Goal: Transaction & Acquisition: Subscribe to service/newsletter

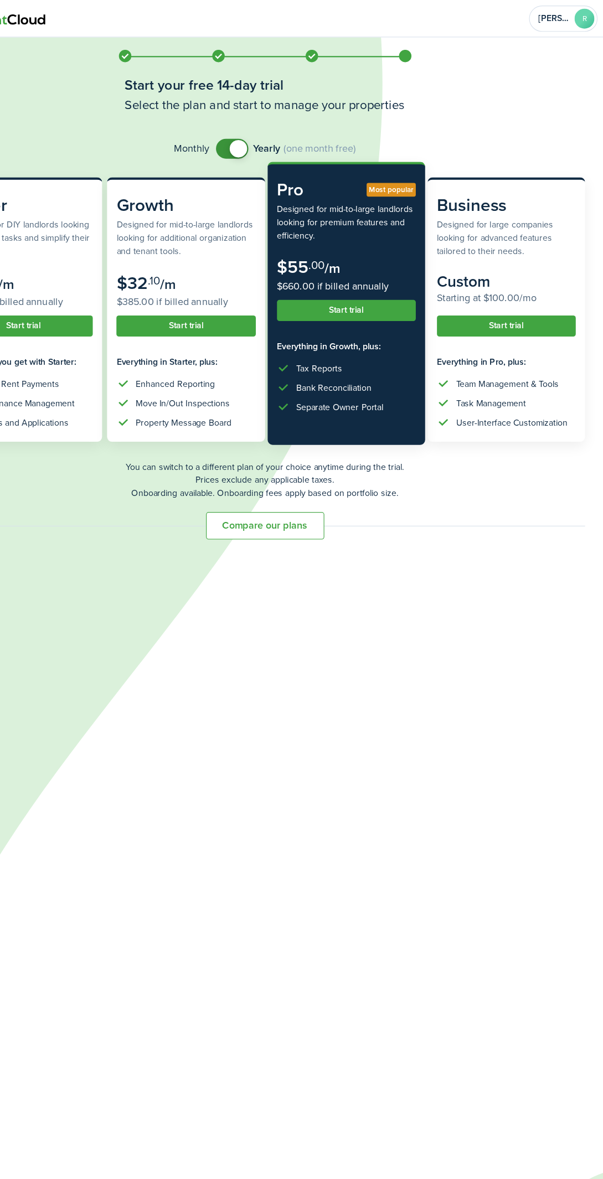
click at [393, 286] on subscription-pricing-card "Pro Most popular Designed for mid-to-large landlords looking for premium featur…" at bounding box center [374, 270] width 140 height 252
click at [407, 280] on button "Start trial" at bounding box center [373, 276] width 123 height 19
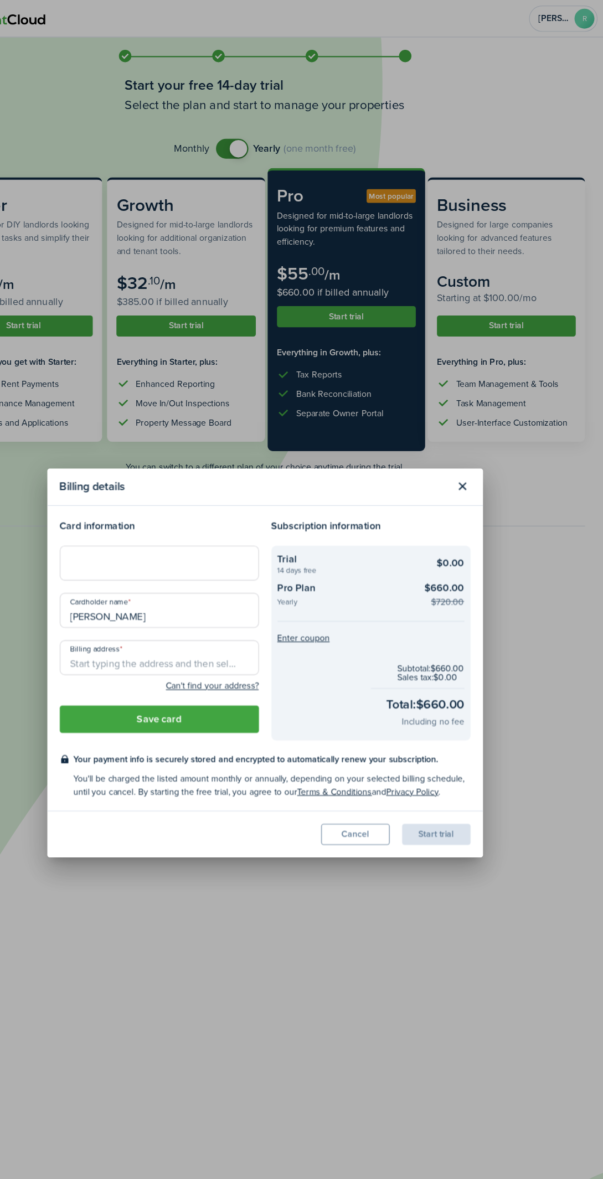
click at [255, 530] on input "[PERSON_NAME]" at bounding box center [207, 543] width 177 height 31
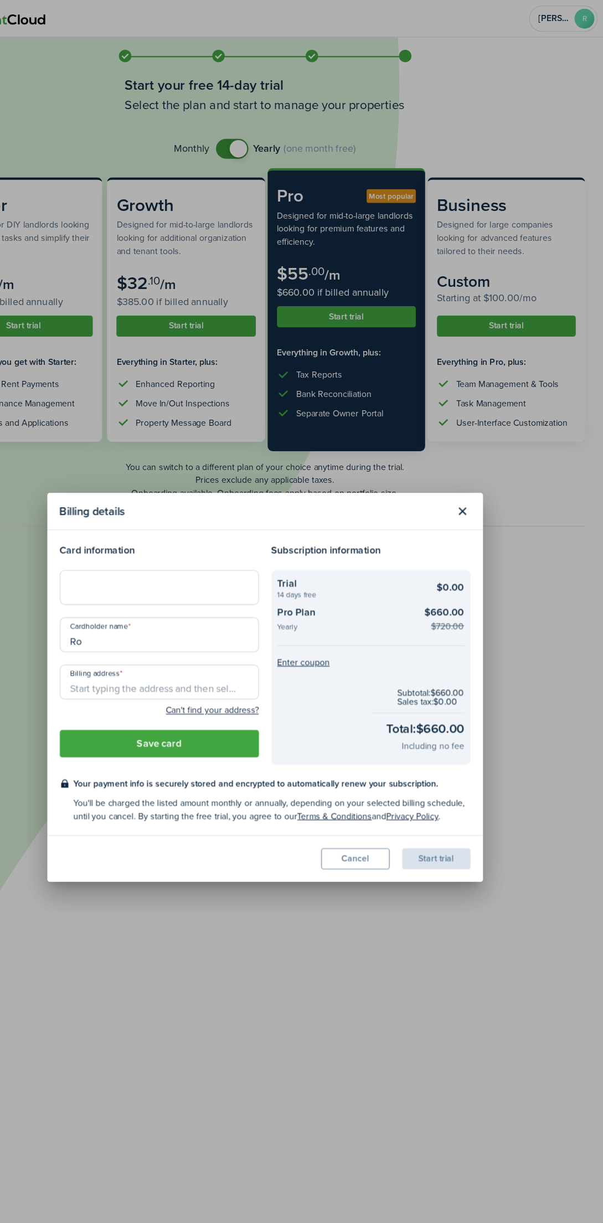
type input "R"
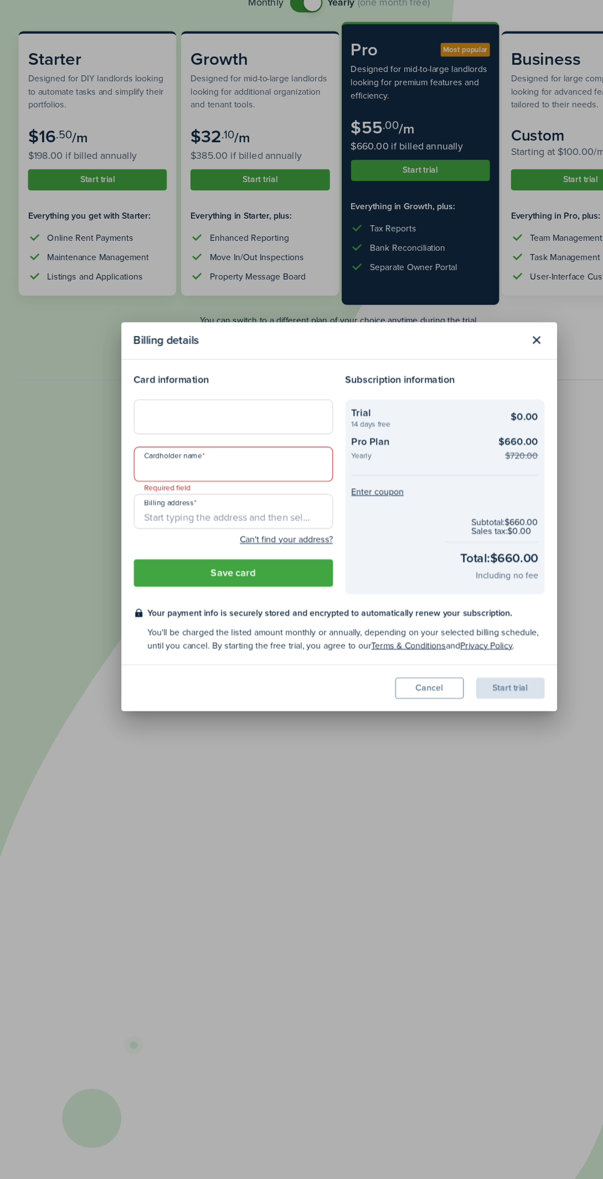
type input "[PERSON_NAME]"
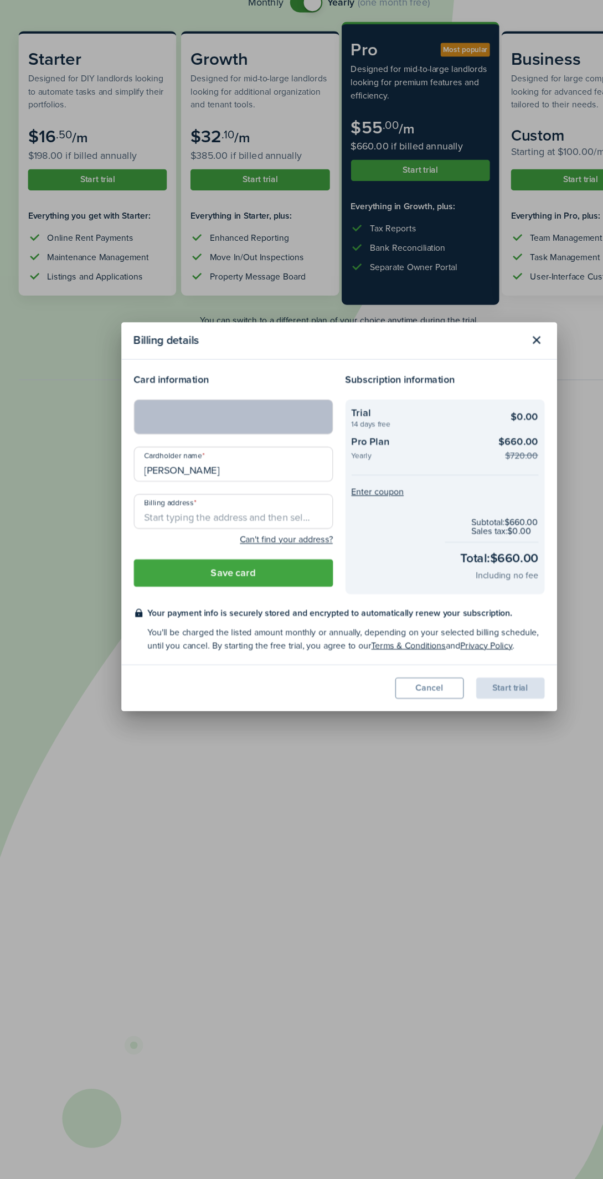
click at [236, 594] on input "Billing address" at bounding box center [207, 585] width 177 height 31
click at [140, 596] on input "115west stanolind Rd" at bounding box center [207, 585] width 177 height 31
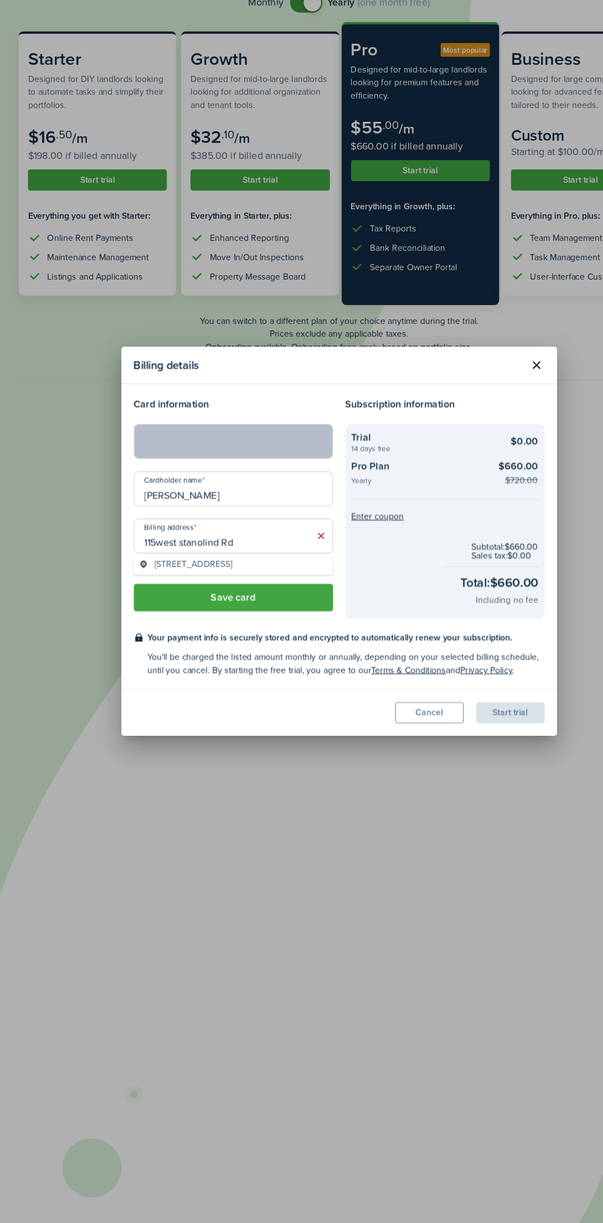
click at [207, 637] on span "[STREET_ADDRESS]" at bounding box center [171, 632] width 69 height 12
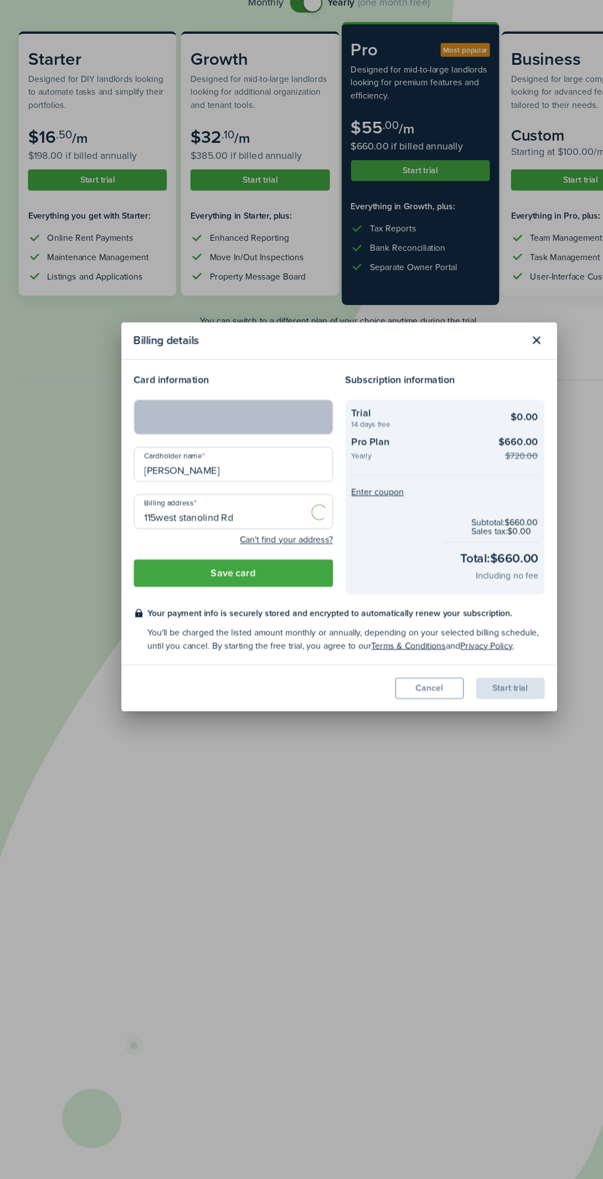
type input "[STREET_ADDRESS][PERSON_NAME]"
click at [176, 509] on div at bounding box center [207, 501] width 177 height 31
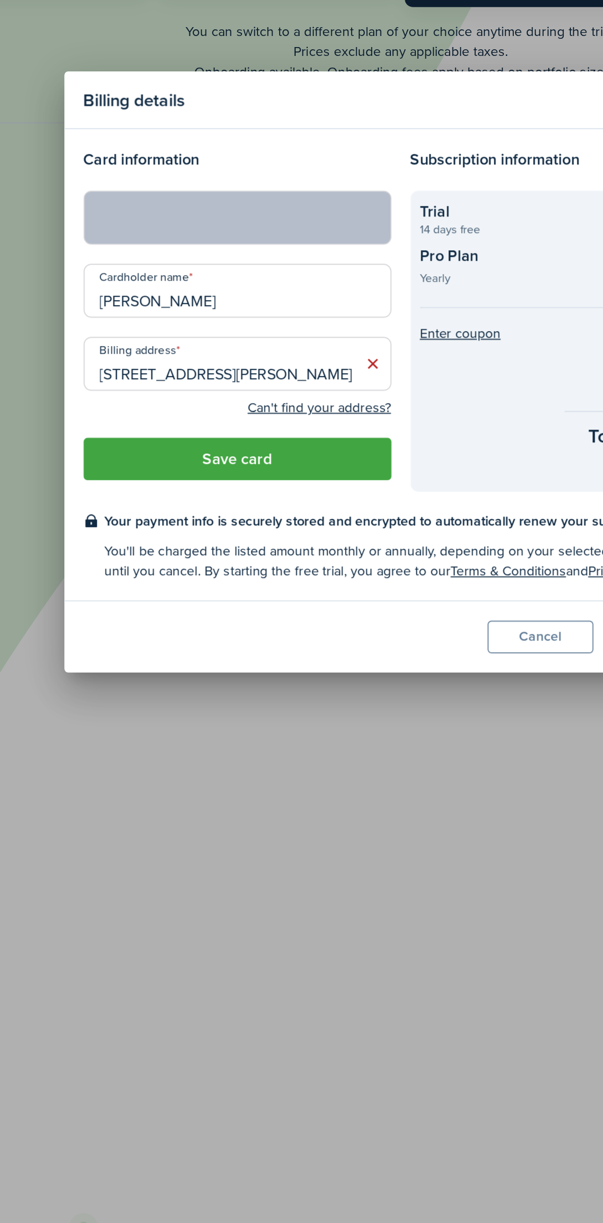
click at [204, 615] on input "[STREET_ADDRESS][PERSON_NAME]" at bounding box center [207, 606] width 177 height 31
click at [291, 618] on input "[STREET_ADDRESS][PERSON_NAME]" at bounding box center [207, 606] width 177 height 31
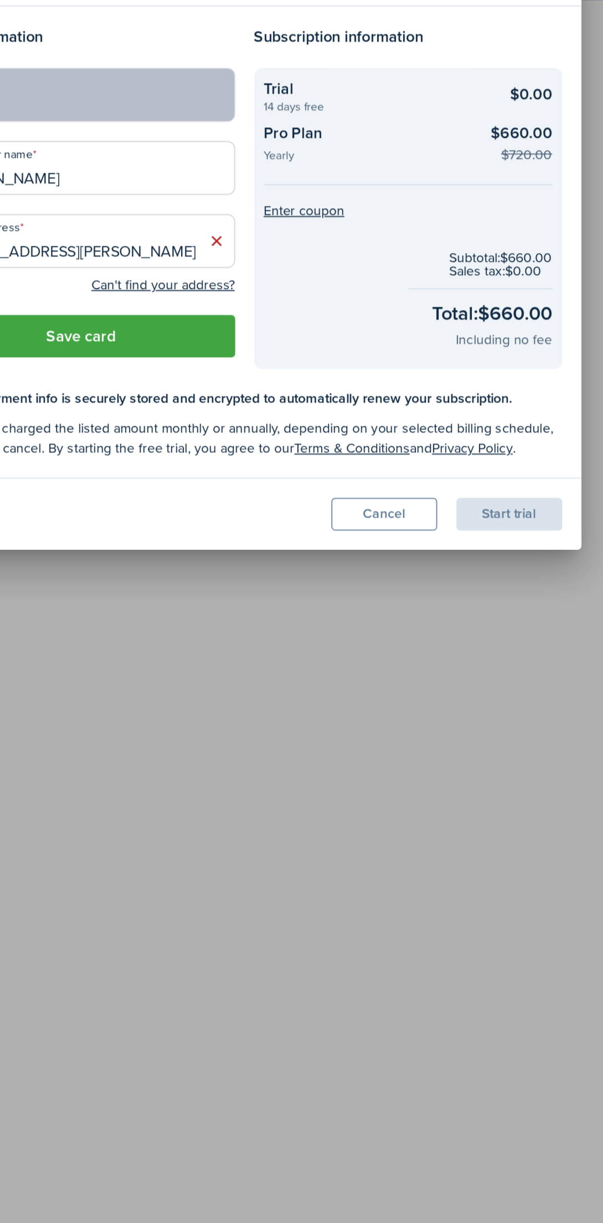
click at [269, 667] on button "Save card" at bounding box center [207, 661] width 177 height 24
